Goal: Navigation & Orientation: Find specific page/section

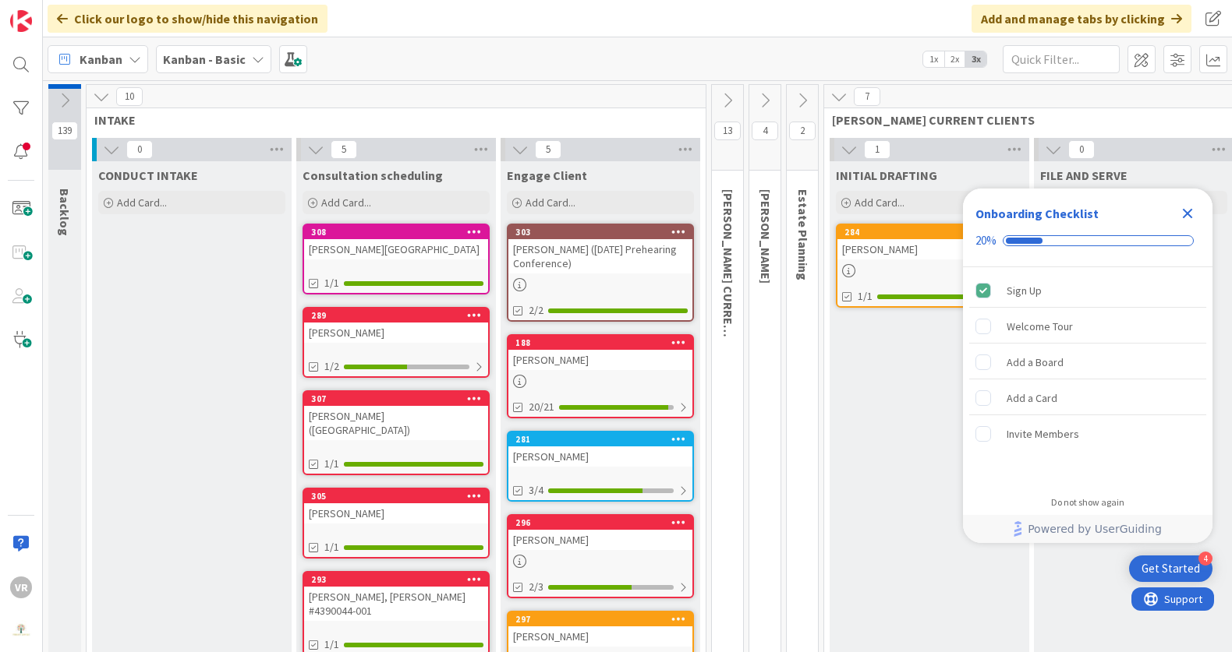
click at [70, 104] on icon at bounding box center [64, 100] width 17 height 17
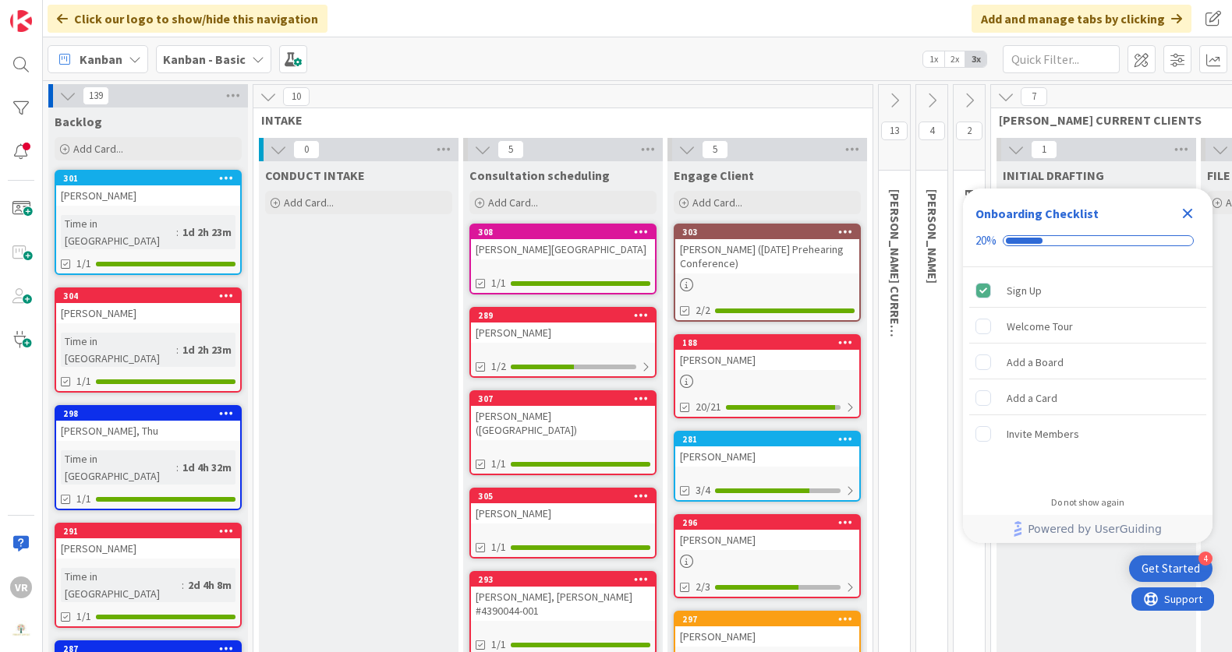
click at [73, 92] on icon at bounding box center [67, 95] width 17 height 17
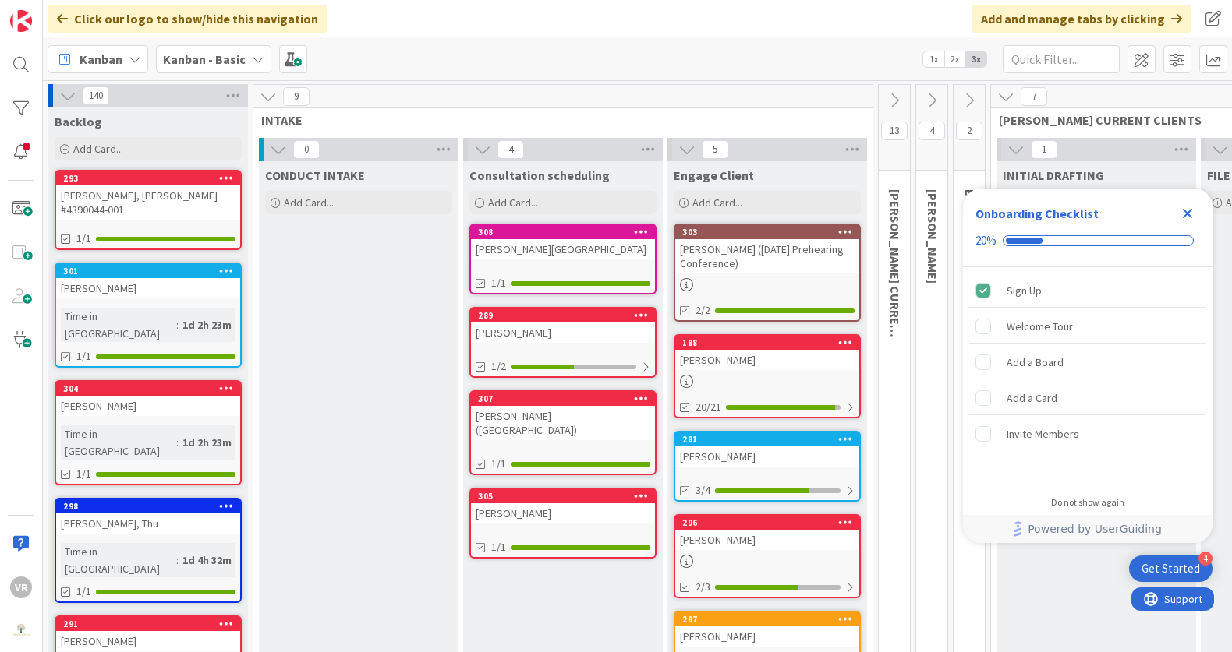
click at [72, 92] on icon at bounding box center [67, 95] width 17 height 17
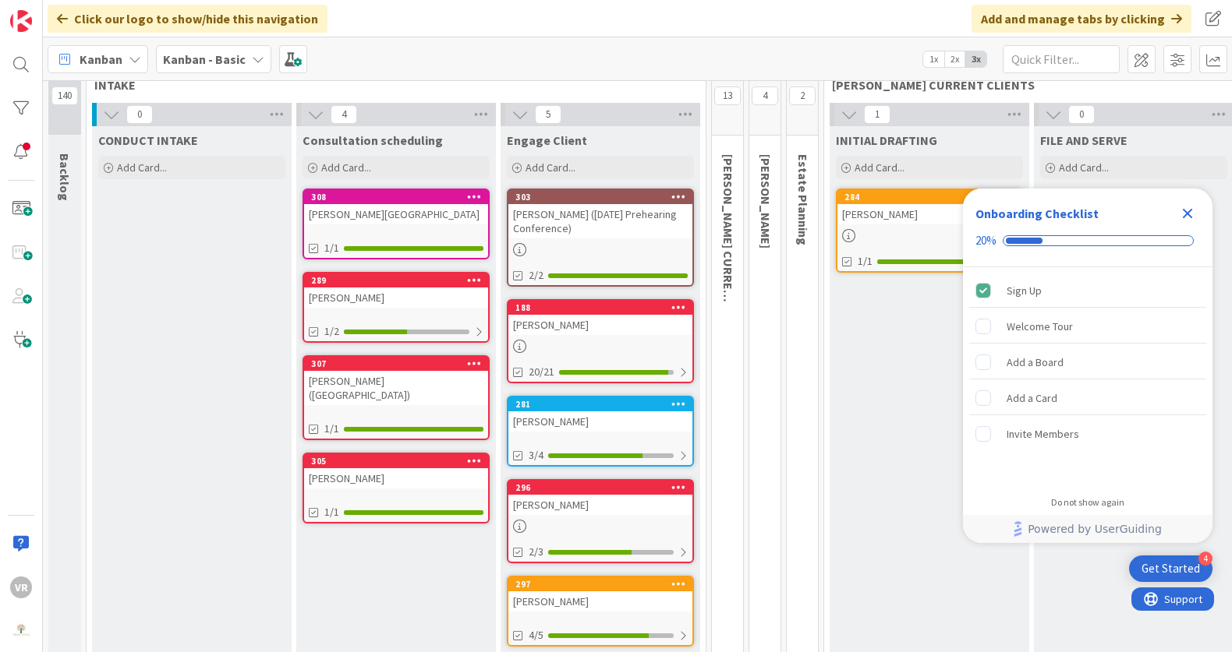
scroll to position [48, 0]
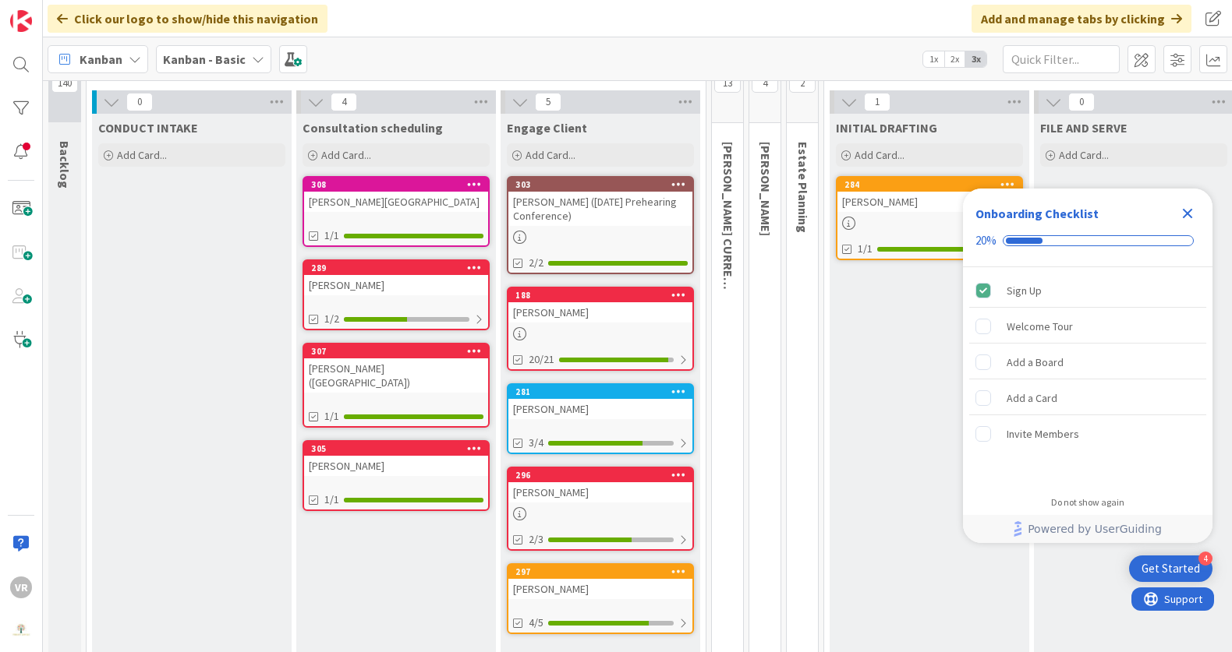
click at [1176, 206] on div "Close Checklist" at bounding box center [1187, 213] width 25 height 25
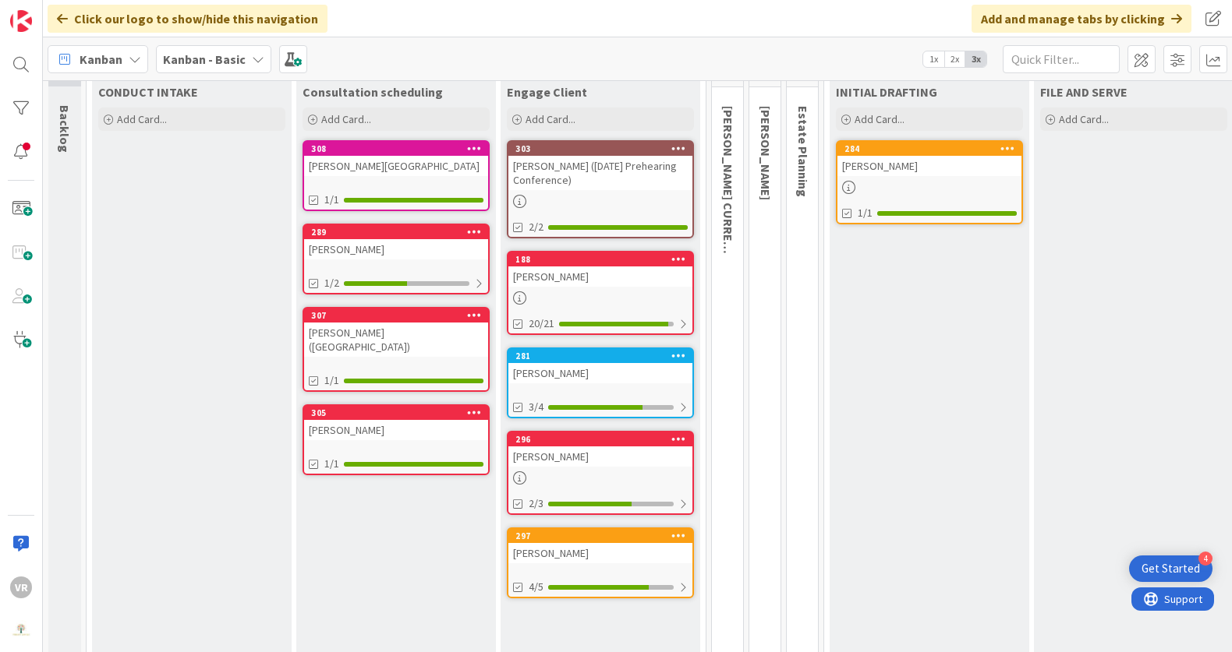
scroll to position [83, 0]
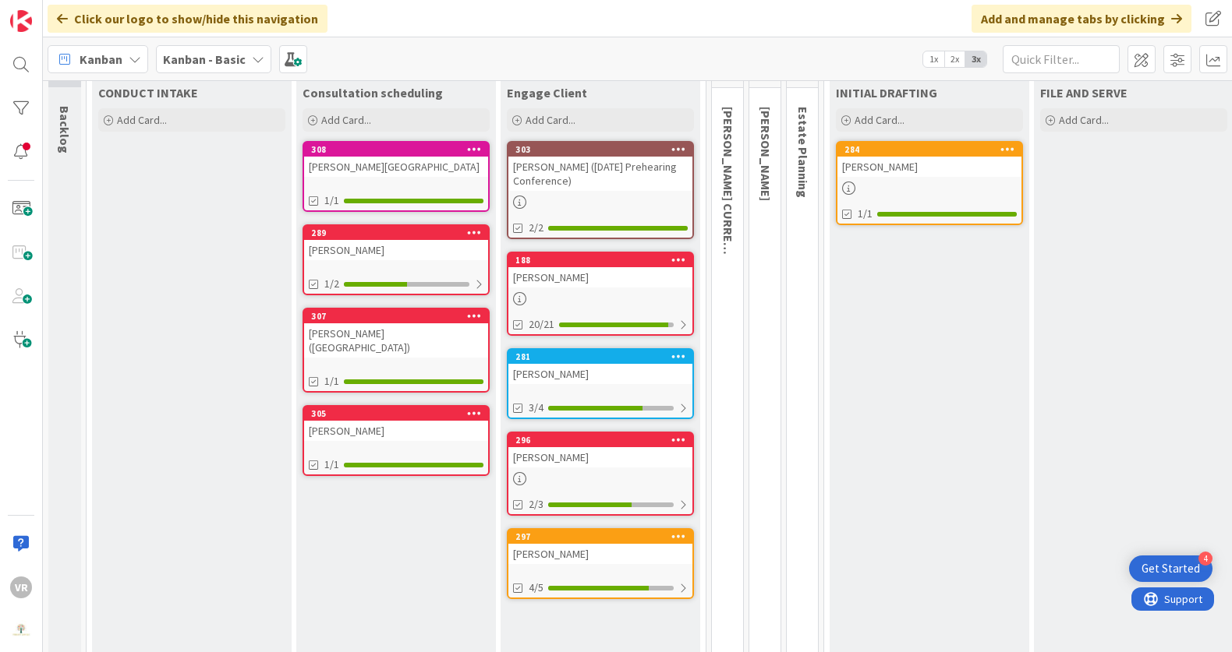
click at [627, 552] on div "[PERSON_NAME]" at bounding box center [600, 554] width 184 height 20
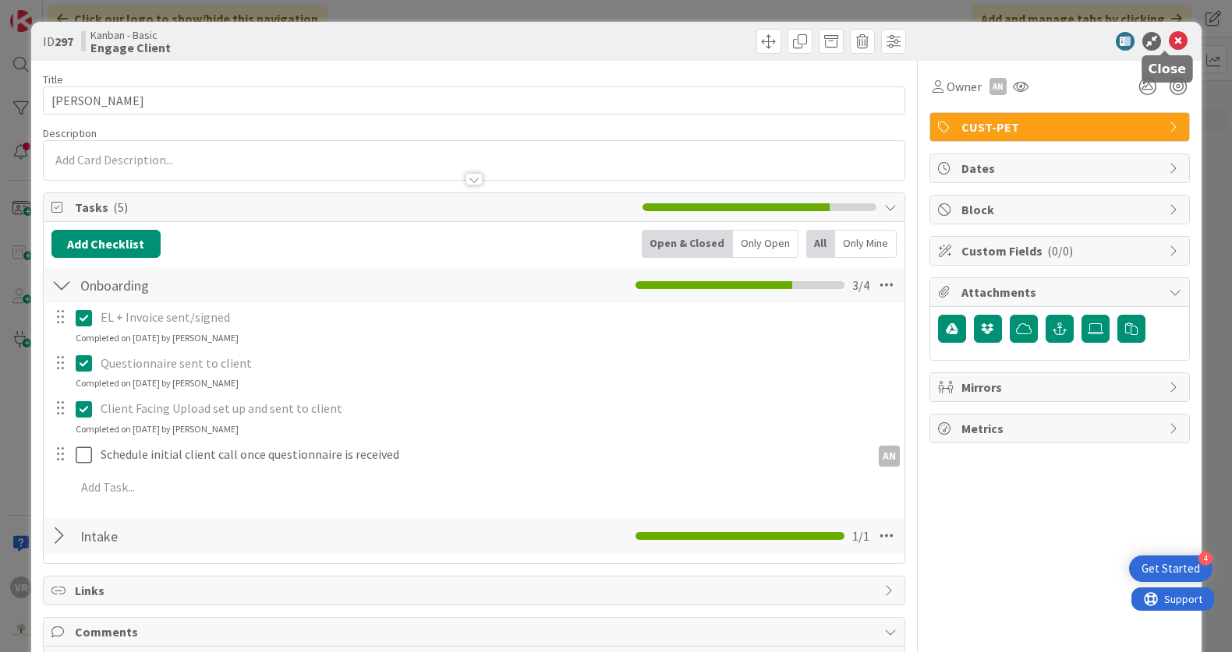
click at [1168, 32] on icon at bounding box center [1177, 41] width 19 height 19
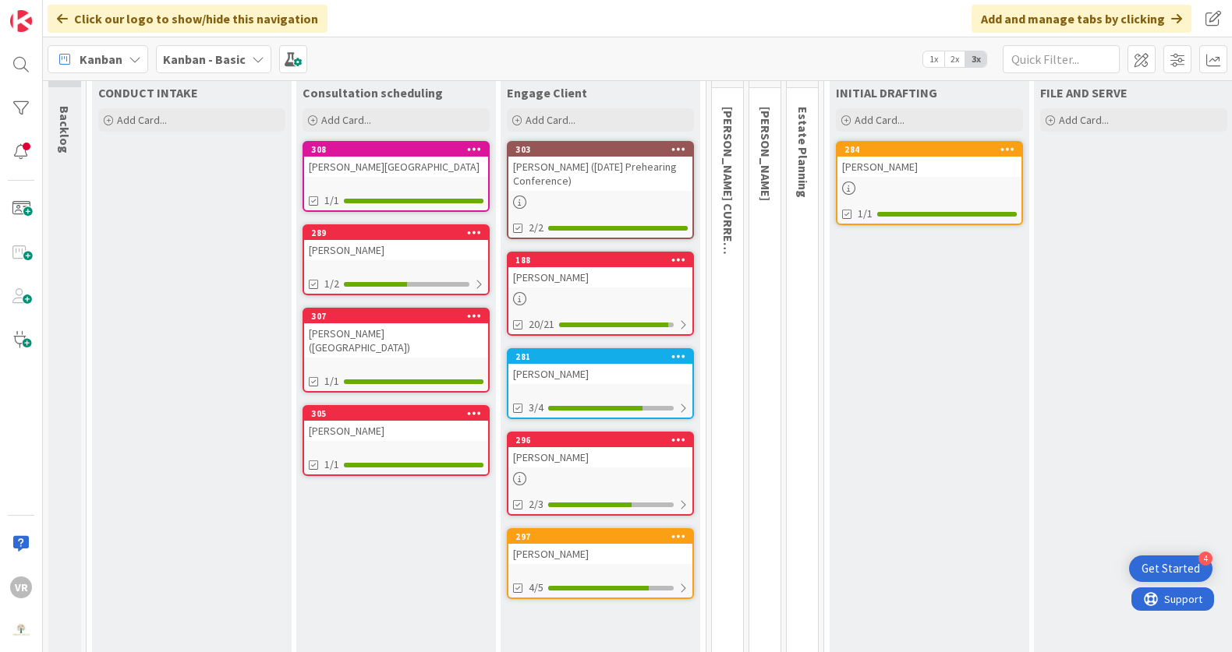
click at [628, 448] on div "[PERSON_NAME]" at bounding box center [600, 457] width 184 height 20
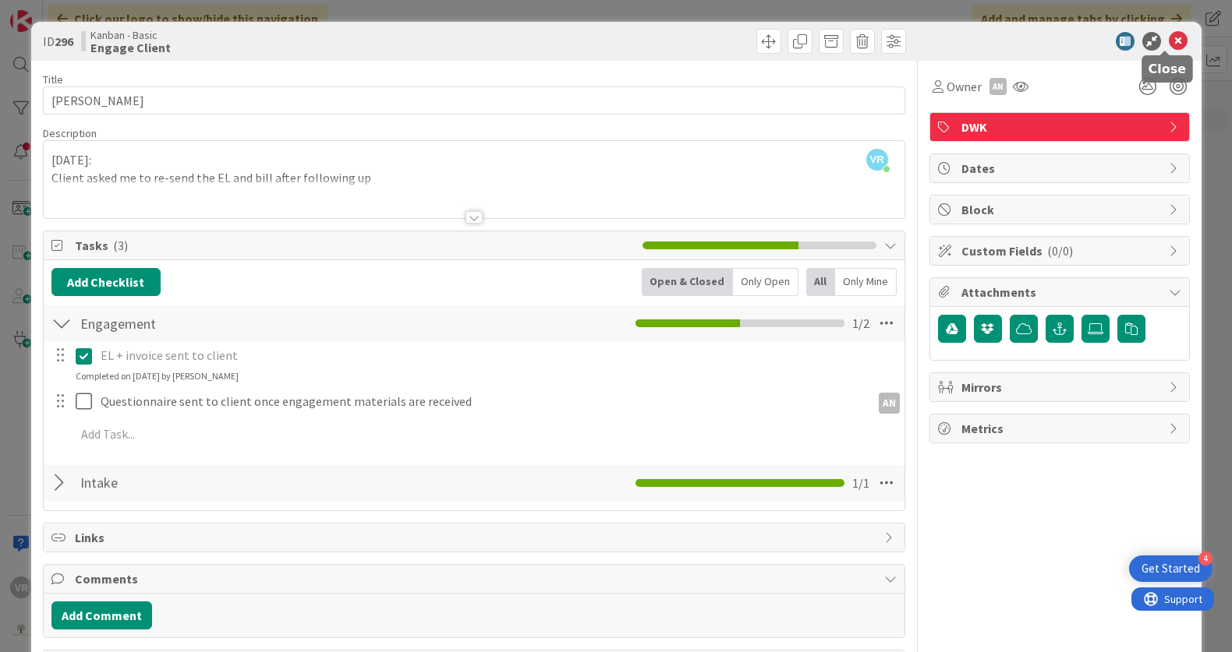
click at [1168, 38] on icon at bounding box center [1177, 41] width 19 height 19
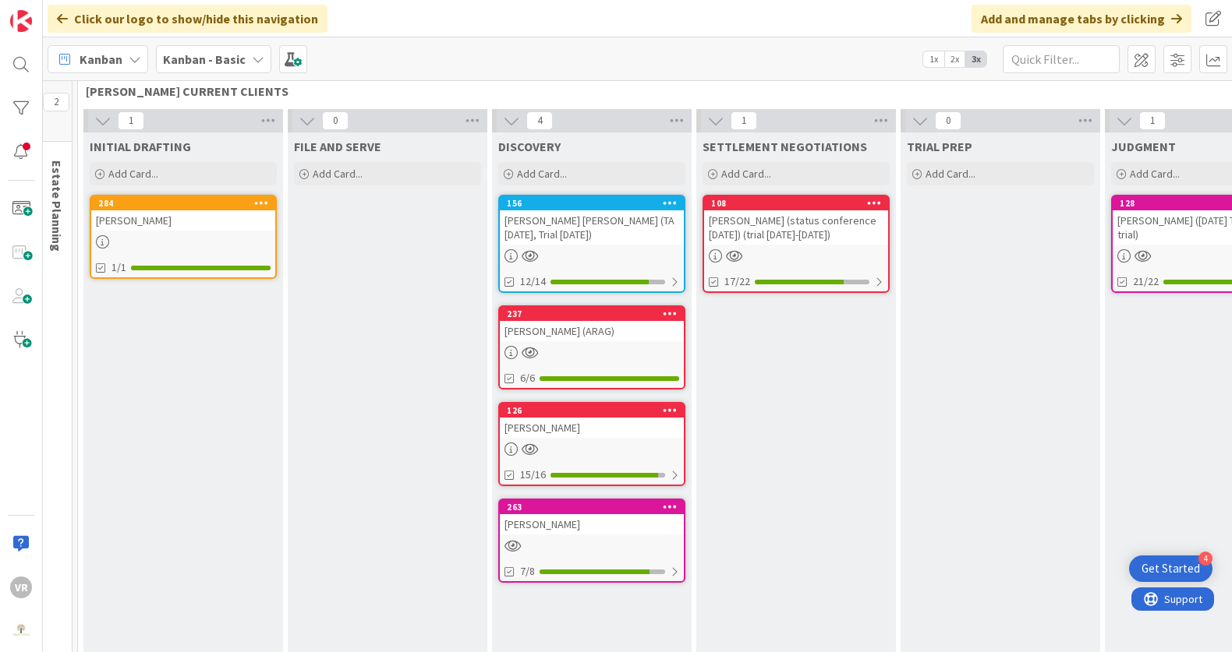
scroll to position [44, 746]
